Goal: Information Seeking & Learning: Learn about a topic

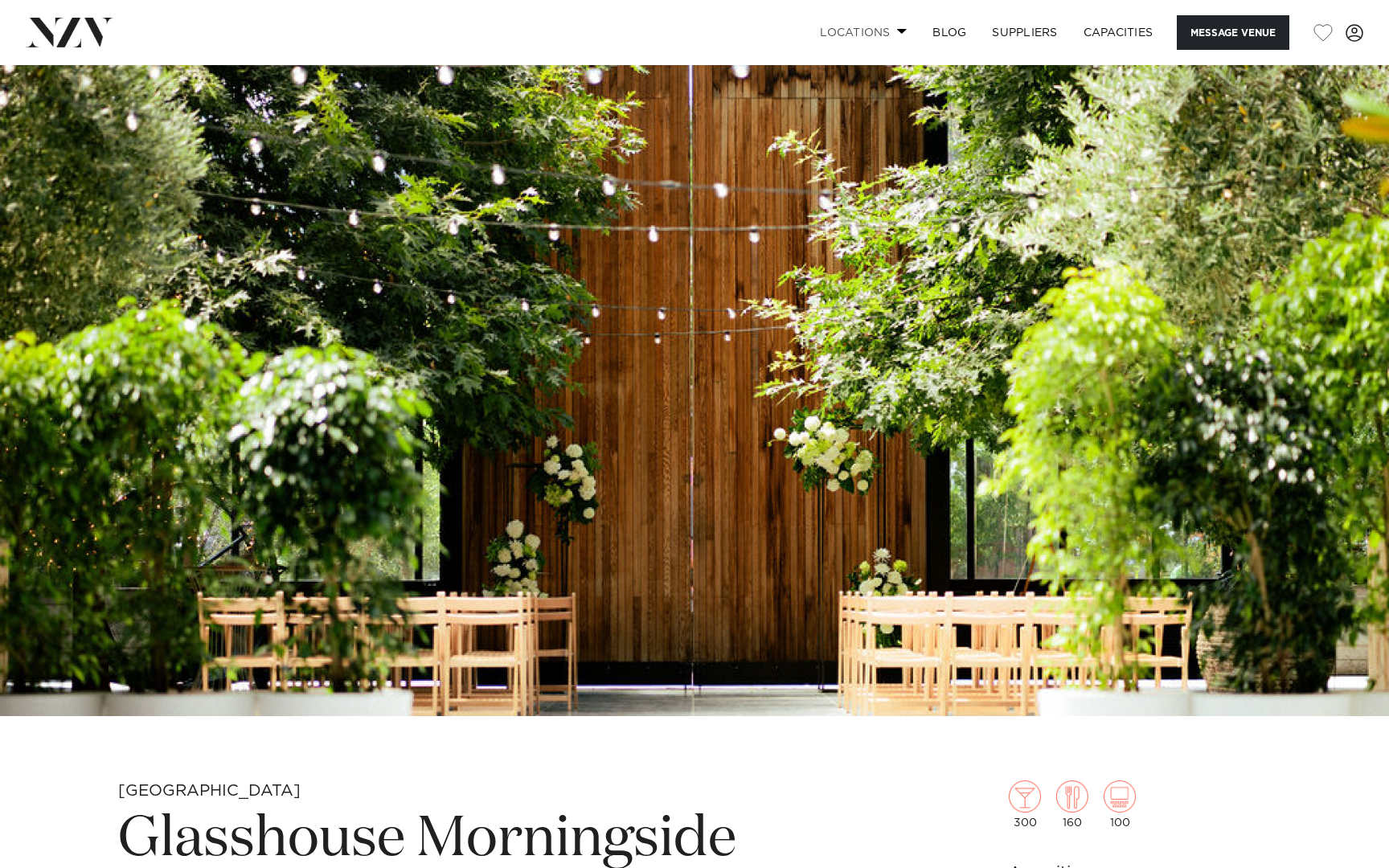
click at [899, 26] on link "Locations" at bounding box center [863, 32] width 112 height 34
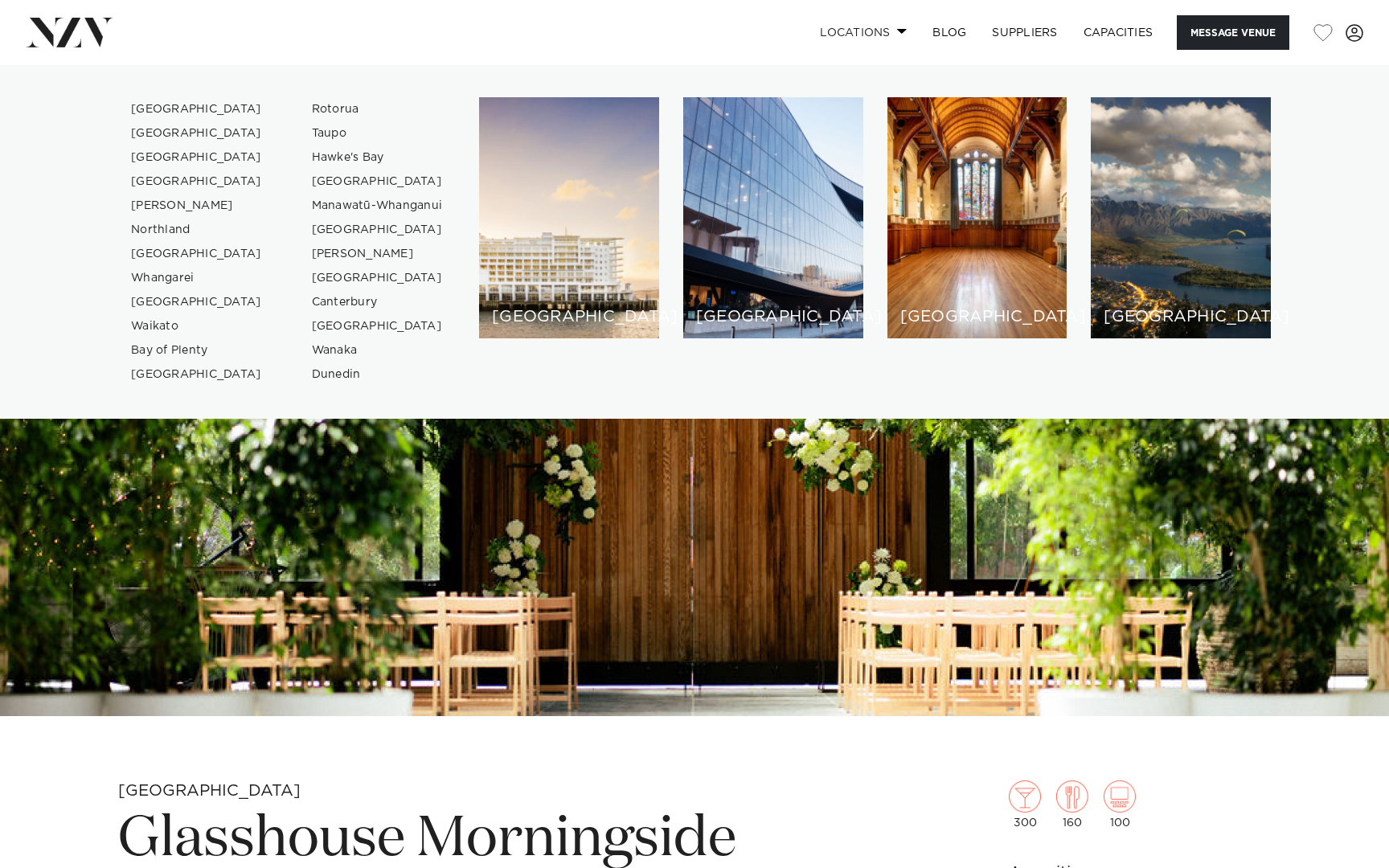
click at [902, 26] on link "Locations" at bounding box center [863, 32] width 112 height 34
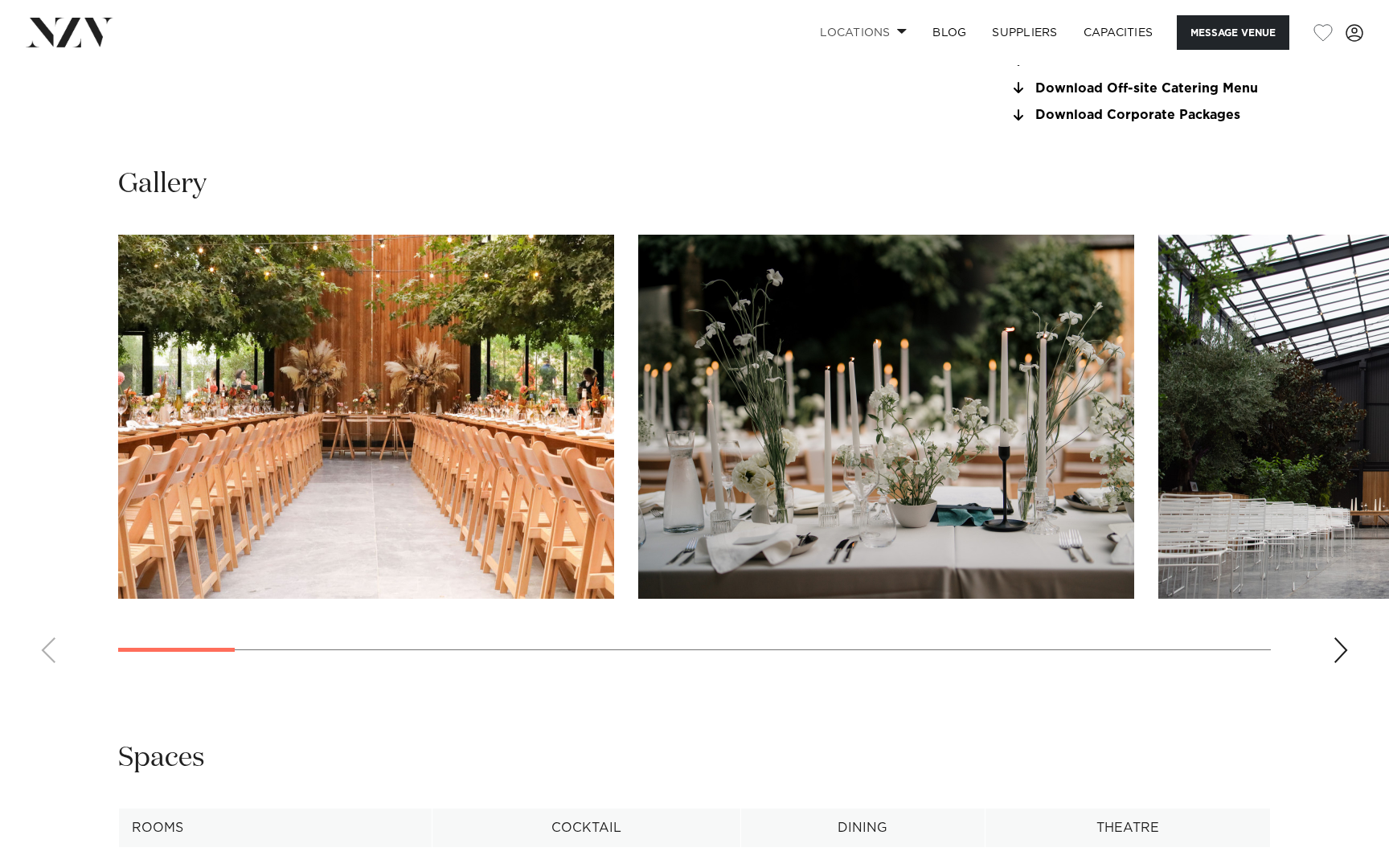
scroll to position [1536, 0]
click at [456, 403] on img "1 / 22" at bounding box center [365, 416] width 496 height 364
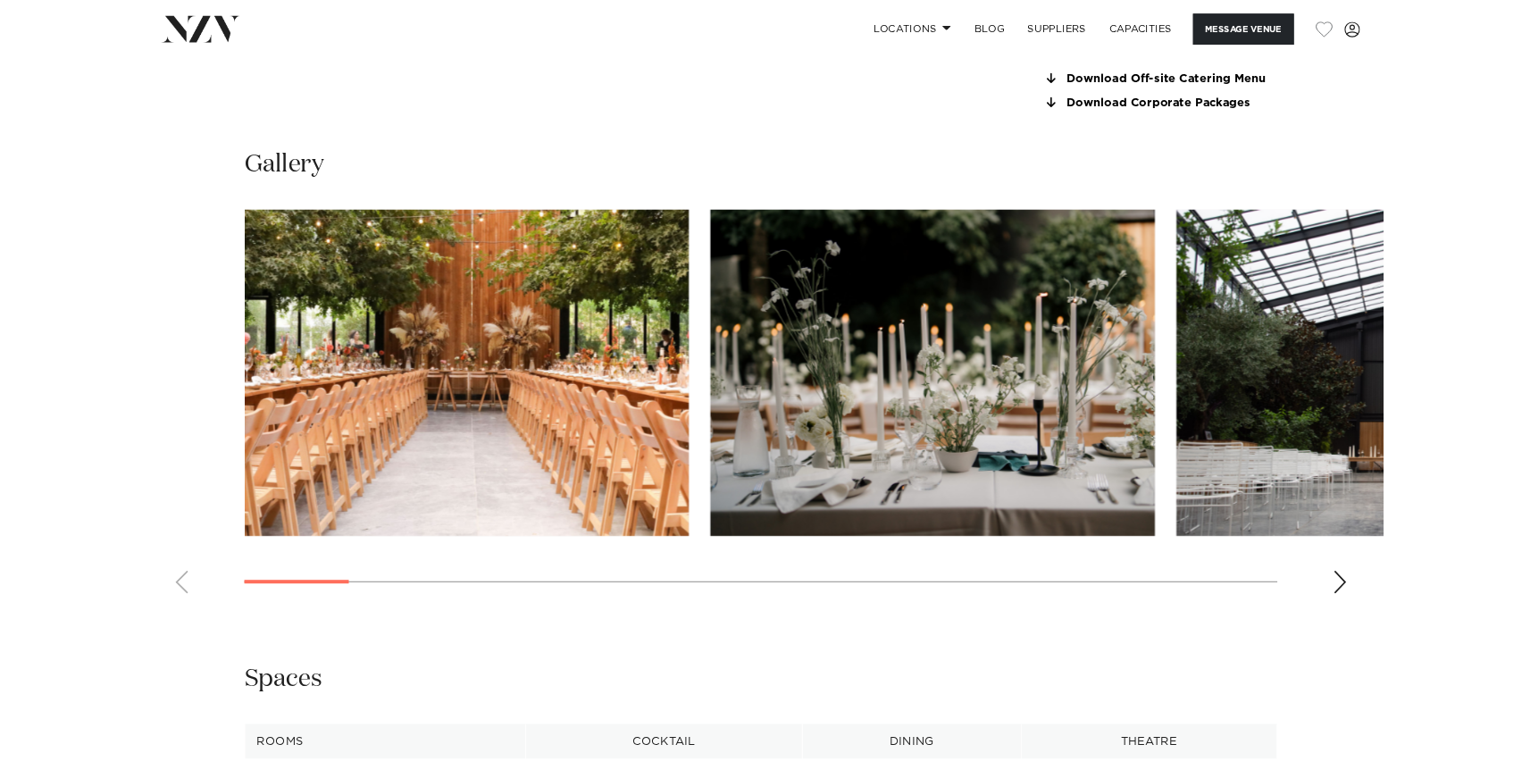
scroll to position [1698, 0]
